Goal: Task Accomplishment & Management: Complete application form

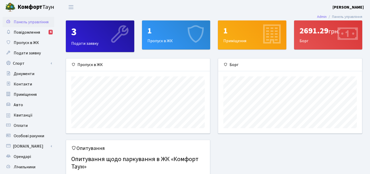
scroll to position [75, 144]
click at [36, 153] on link "Орендарі" at bounding box center [29, 156] width 52 height 10
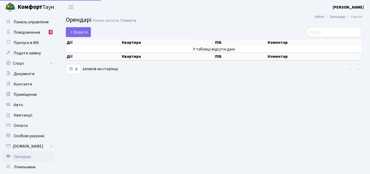
select select "25"
click at [73, 34] on span "Додати" at bounding box center [78, 32] width 18 height 6
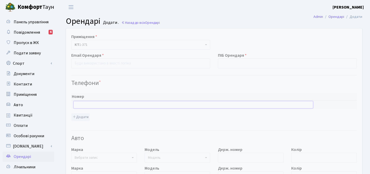
click at [100, 108] on input "text" at bounding box center [193, 104] width 240 height 7
paste input "0970575626"
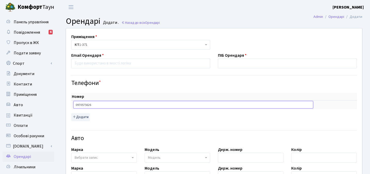
type input "0970575626"
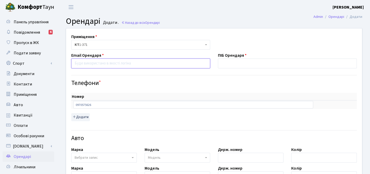
click at [131, 64] on input "email" at bounding box center [140, 63] width 139 height 10
paste input "ruslancommercial@gmail.com"
type input "ruslancommercial@gmail.com"
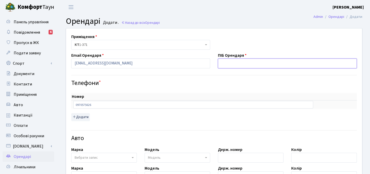
click at [233, 63] on input "text" at bounding box center [287, 63] width 139 height 10
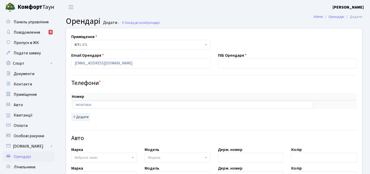
click at [314, 72] on div "Телефони *" at bounding box center [214, 79] width 294 height 16
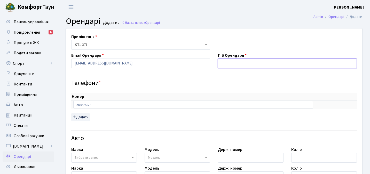
click at [283, 65] on input "text" at bounding box center [287, 63] width 139 height 10
paste input "[PERSON_NAME]"
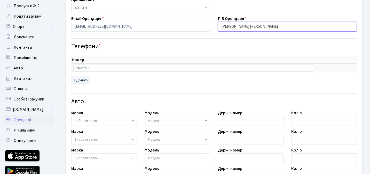
scroll to position [38, 0]
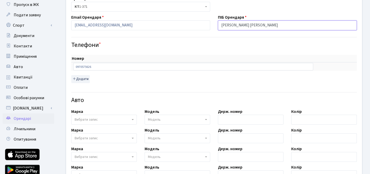
type input "[PERSON_NAME]"
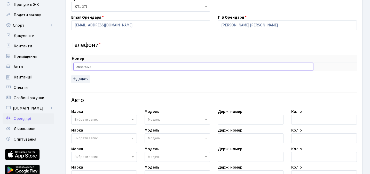
click at [95, 66] on input "0970575626" at bounding box center [193, 66] width 240 height 7
click at [75, 65] on input "0970575626" at bounding box center [193, 66] width 240 height 7
type input "+380970575626"
click at [91, 120] on span "Вибрати запис" at bounding box center [86, 119] width 23 height 5
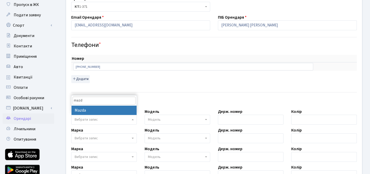
type input "mazd"
select select "87"
select select
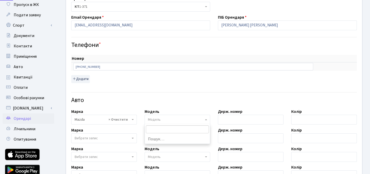
click at [183, 119] on span "Модель" at bounding box center [176, 119] width 56 height 5
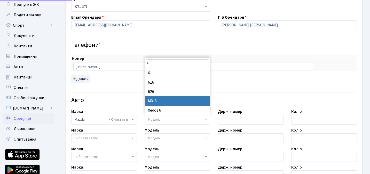
scroll to position [0, 0]
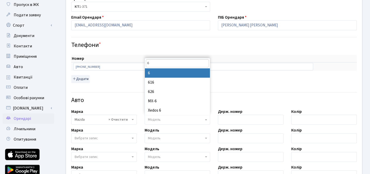
type input "6"
select select "2765"
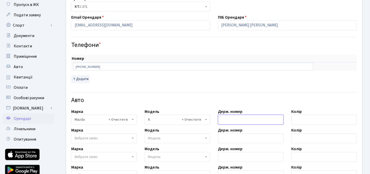
click at [239, 117] on input "text" at bounding box center [251, 120] width 66 height 10
paste input "BI6794CK"
paste input "Темно коричневий"
drag, startPoint x: 237, startPoint y: 119, endPoint x: 288, endPoint y: 124, distance: 51.2
click at [286, 124] on div "Держ. номер BI6794CKТемно коричневий" at bounding box center [250, 116] width 73 height 16
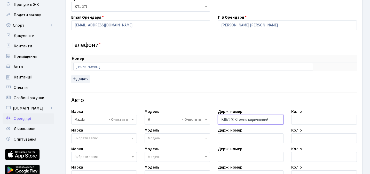
type input "BI6794CK"
click at [302, 119] on input "text" at bounding box center [325, 120] width 66 height 10
paste input "Темно коричневий"
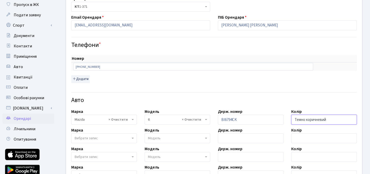
click at [316, 122] on input "Темно коричневий" at bounding box center [325, 120] width 66 height 10
drag, startPoint x: 335, startPoint y: 119, endPoint x: 276, endPoint y: 112, distance: 60.1
click at [280, 112] on div "Приміщення <b>КТ</b>&nbsp;&nbsp;&nbsp;&nbsp;1-371 КТ 1-371 Email Орендаря rusla…" at bounding box center [214, 134] width 304 height 288
paste input "-"
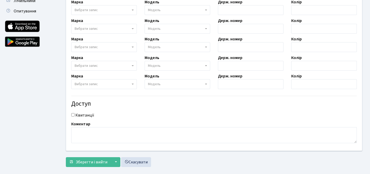
scroll to position [174, 0]
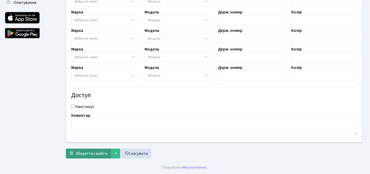
type input "Темно-коричневий"
click at [92, 153] on span "Зберегти і вийти" at bounding box center [92, 153] width 32 height 6
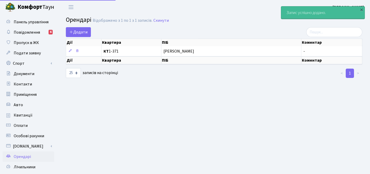
select select "25"
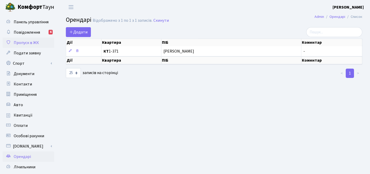
click at [39, 41] on span "Пропуск в ЖК" at bounding box center [26, 43] width 25 height 6
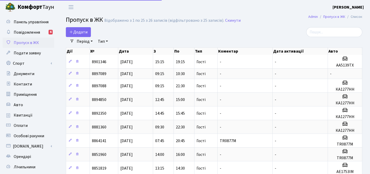
select select "25"
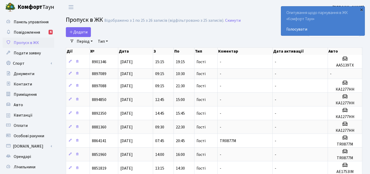
click at [363, 8] on div "×" at bounding box center [361, 9] width 5 height 5
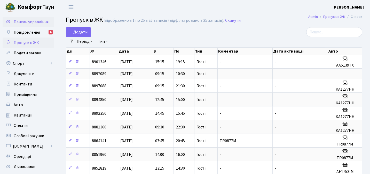
click at [36, 24] on span "Панель управління" at bounding box center [31, 22] width 35 height 6
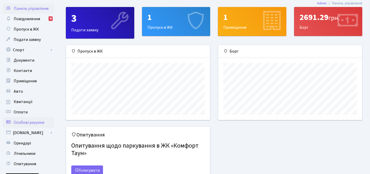
scroll to position [17, 0]
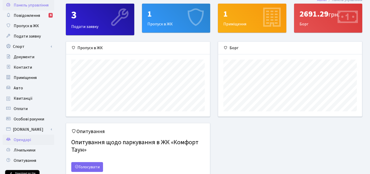
click at [33, 141] on link "Орендарі" at bounding box center [29, 139] width 52 height 10
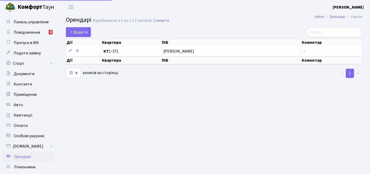
select select "25"
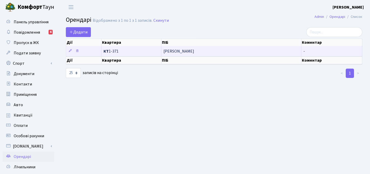
click at [131, 51] on span "КТ 1-371" at bounding box center [132, 51] width 56 height 4
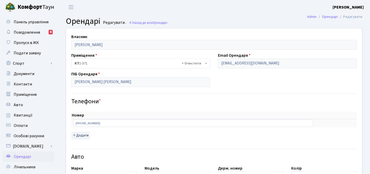
select select "2765"
click at [148, 22] on link "Назад до всіх Орендарі" at bounding box center [148, 22] width 39 height 5
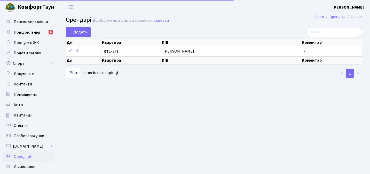
select select "25"
